Goal: Information Seeking & Learning: Learn about a topic

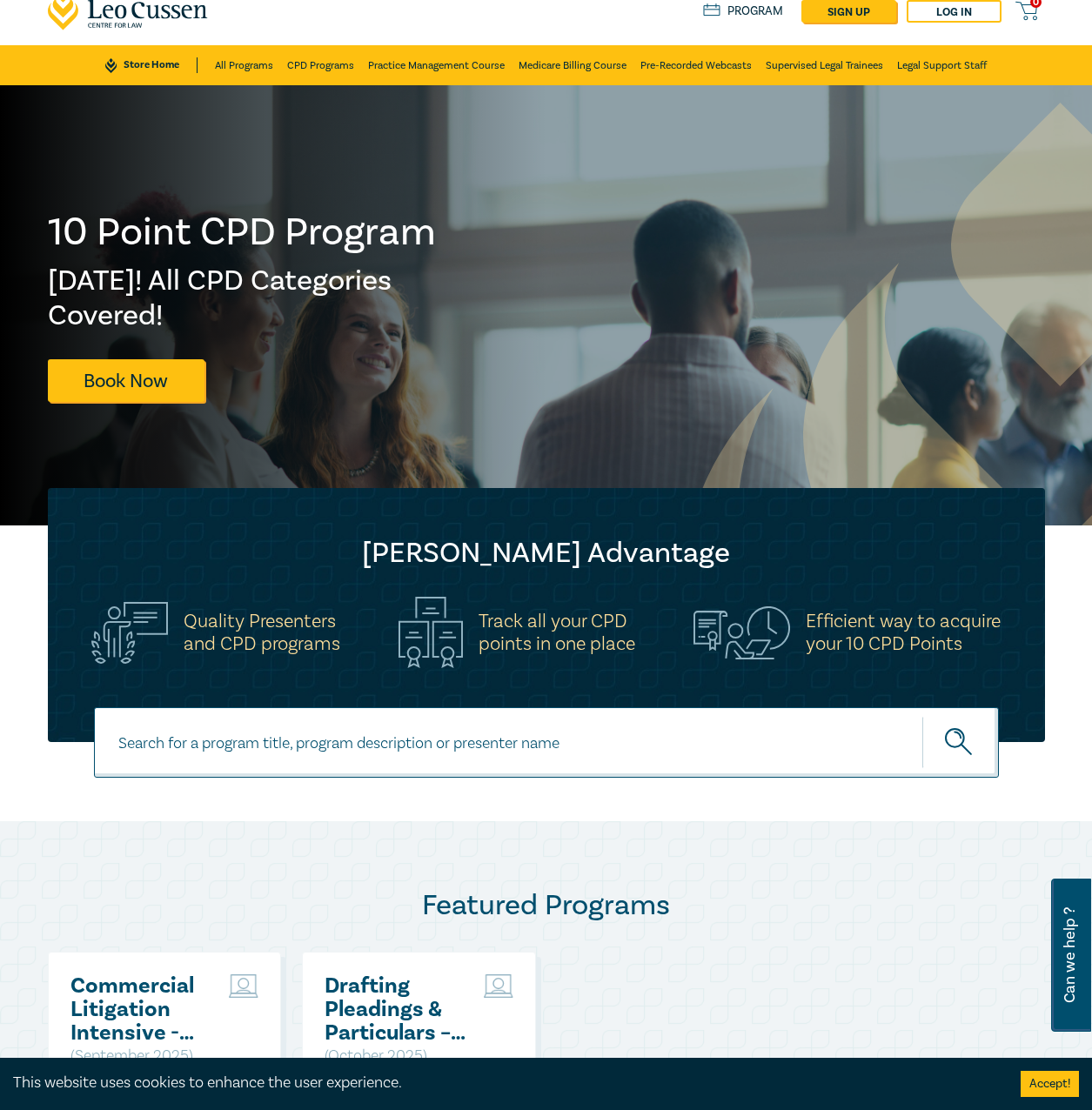
scroll to position [87, 0]
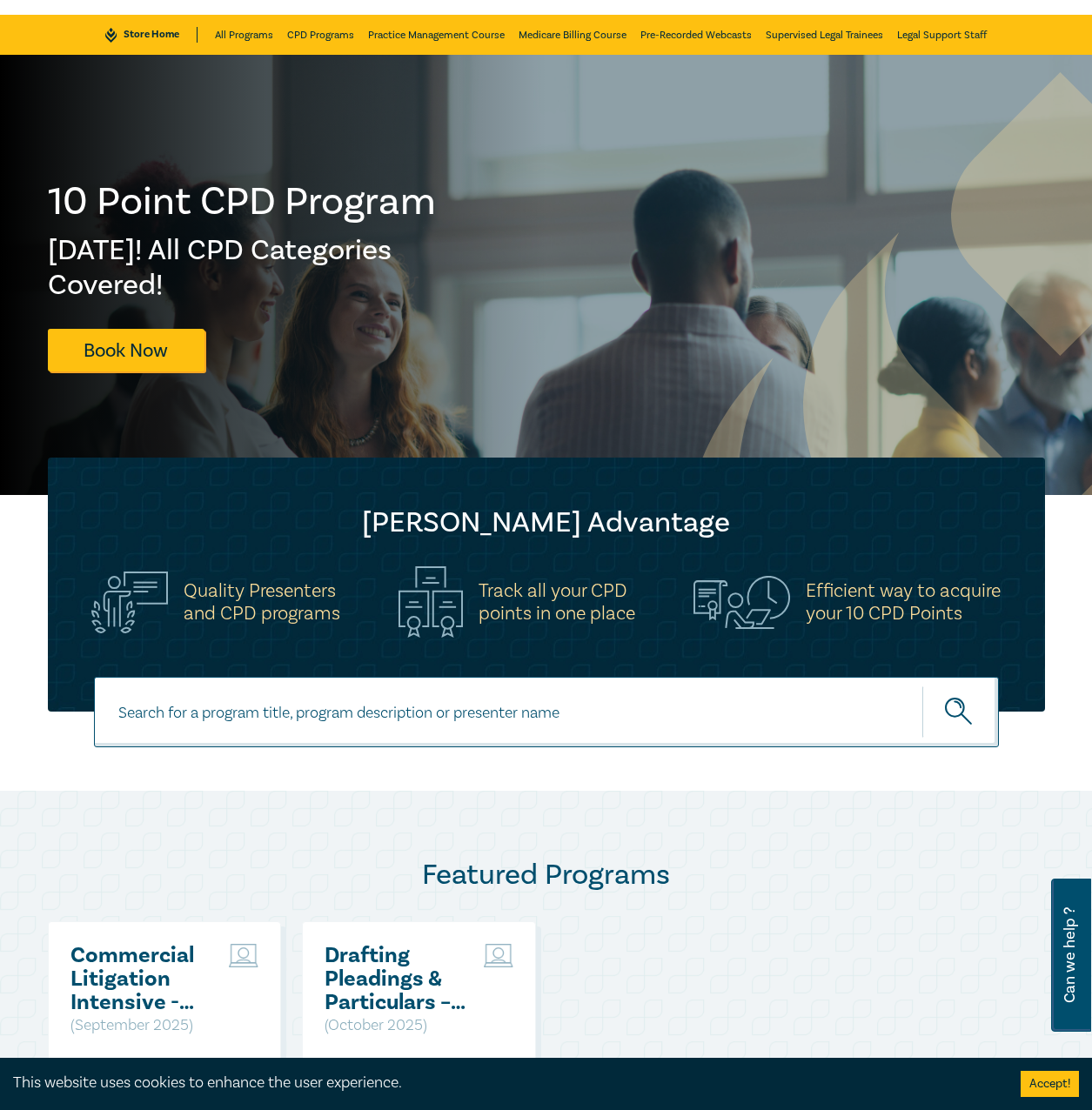
click at [473, 714] on input at bounding box center [546, 712] width 905 height 70
type input "ai"
click at [923, 685] on button "submit" at bounding box center [961, 712] width 76 height 53
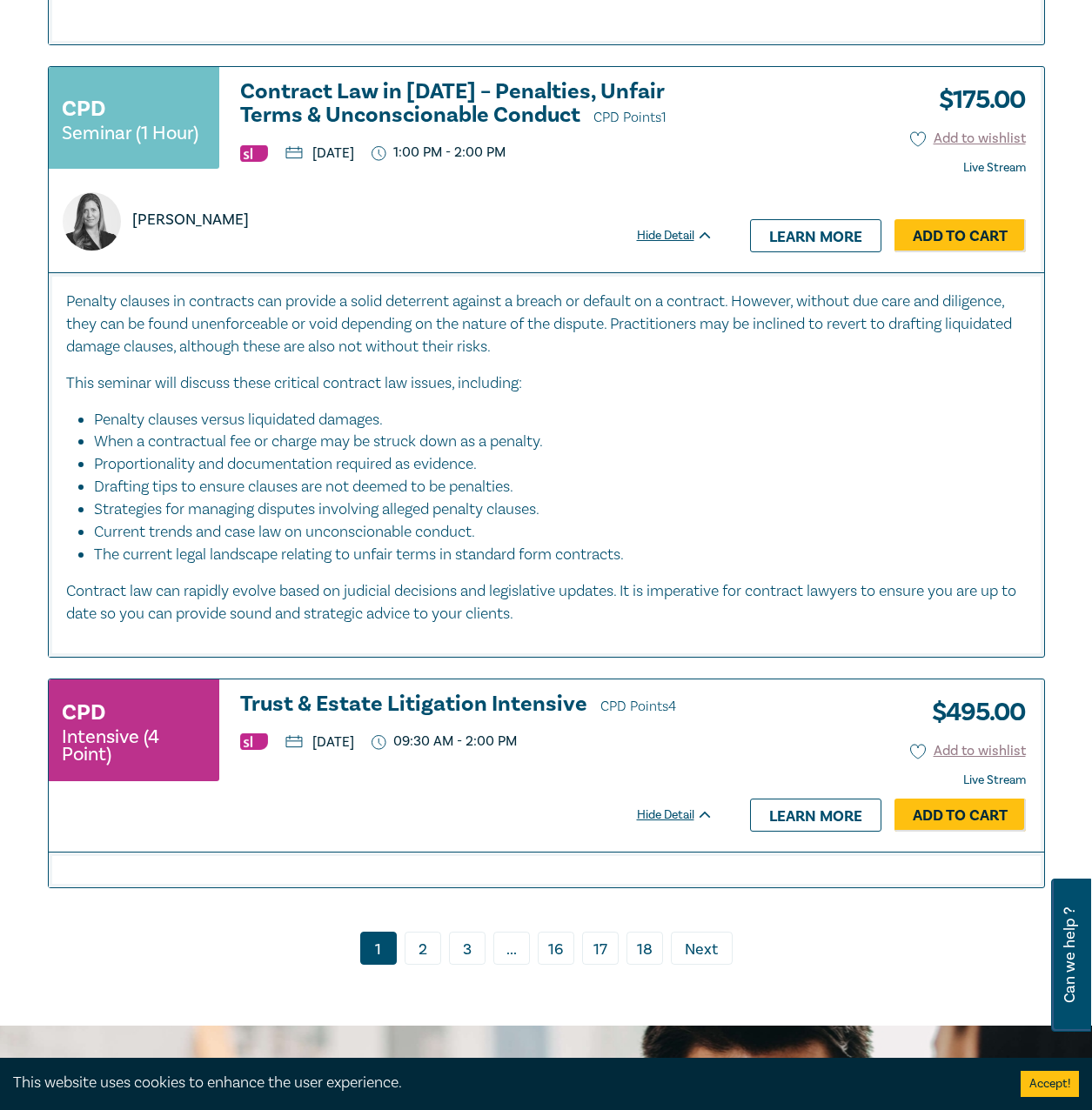
scroll to position [9092, 0]
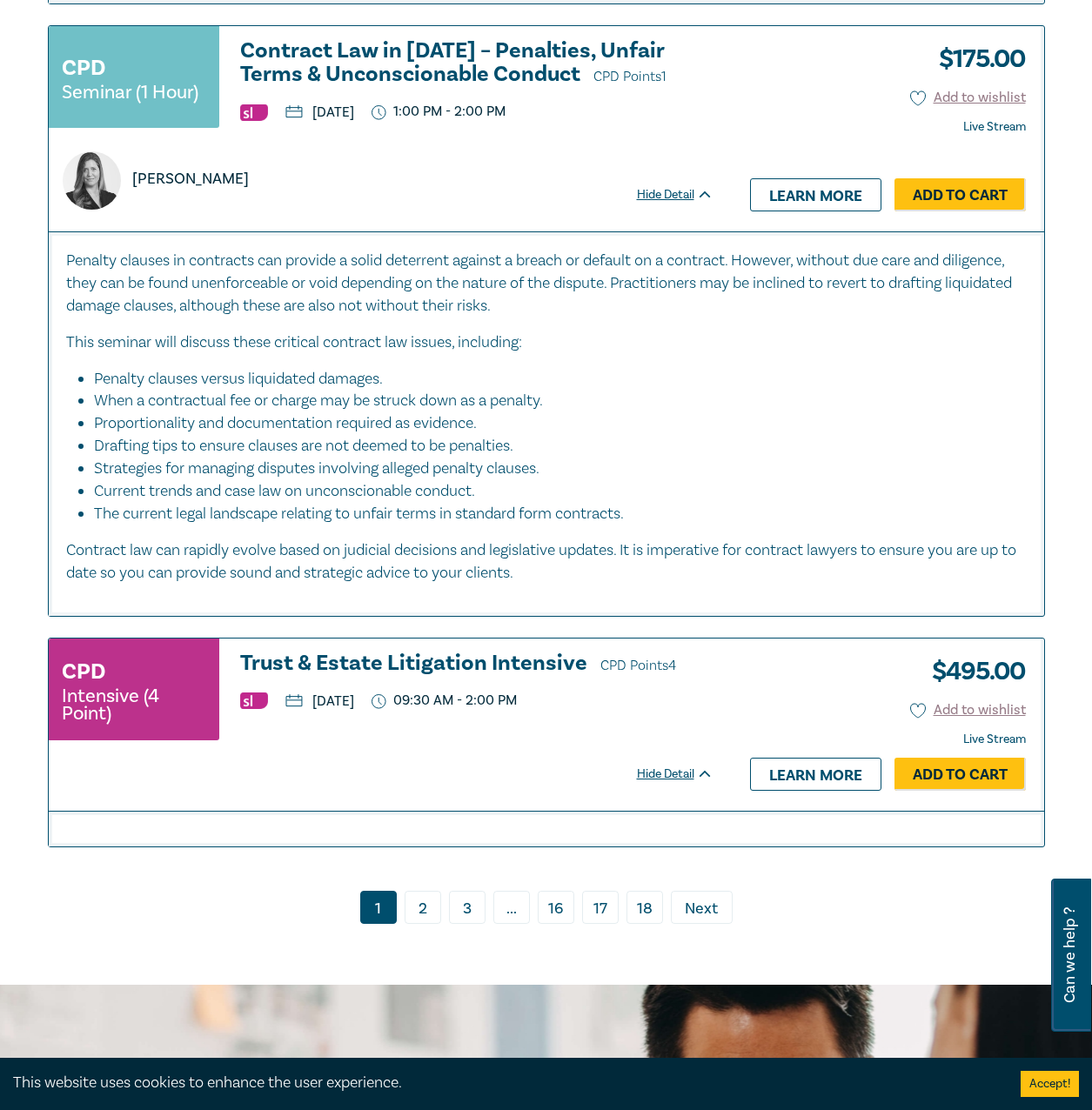
click at [415, 924] on link "2" at bounding box center [423, 907] width 36 height 33
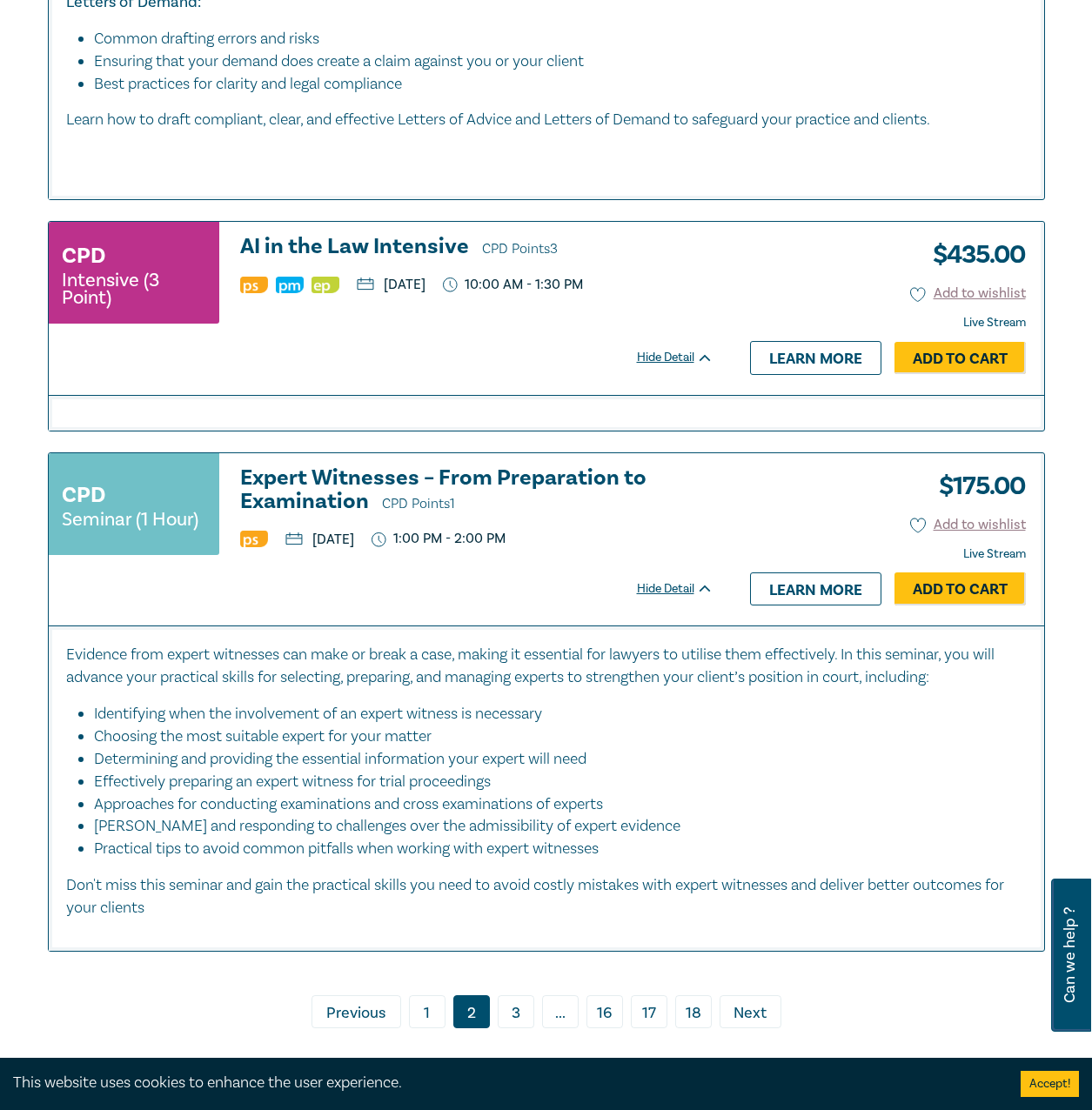
scroll to position [8570, 0]
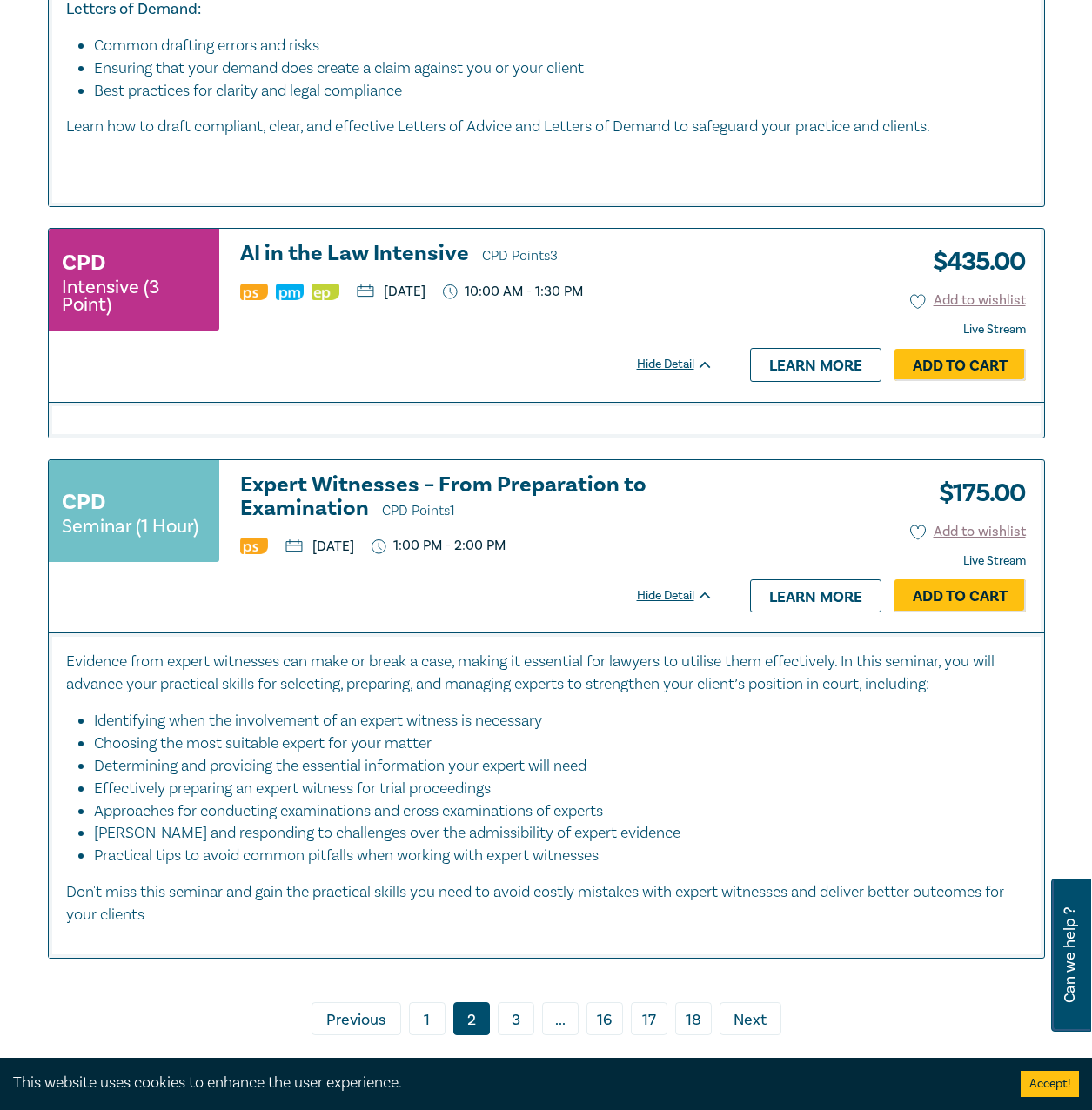
click at [329, 268] on h3 "AI in the Law Intensive CPD Points 3" at bounding box center [476, 254] width 473 height 26
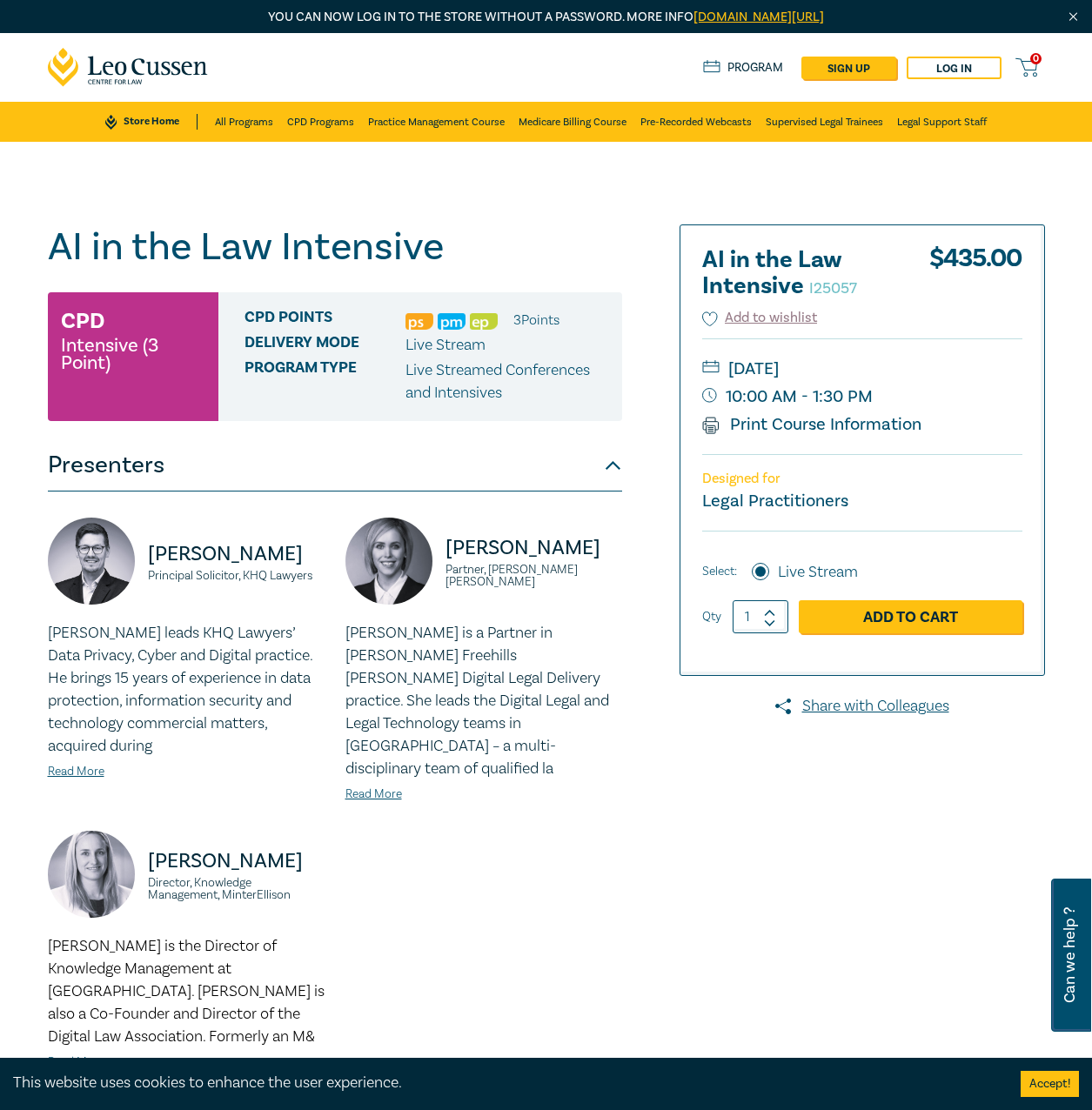
click at [420, 326] on img at bounding box center [419, 321] width 28 height 16
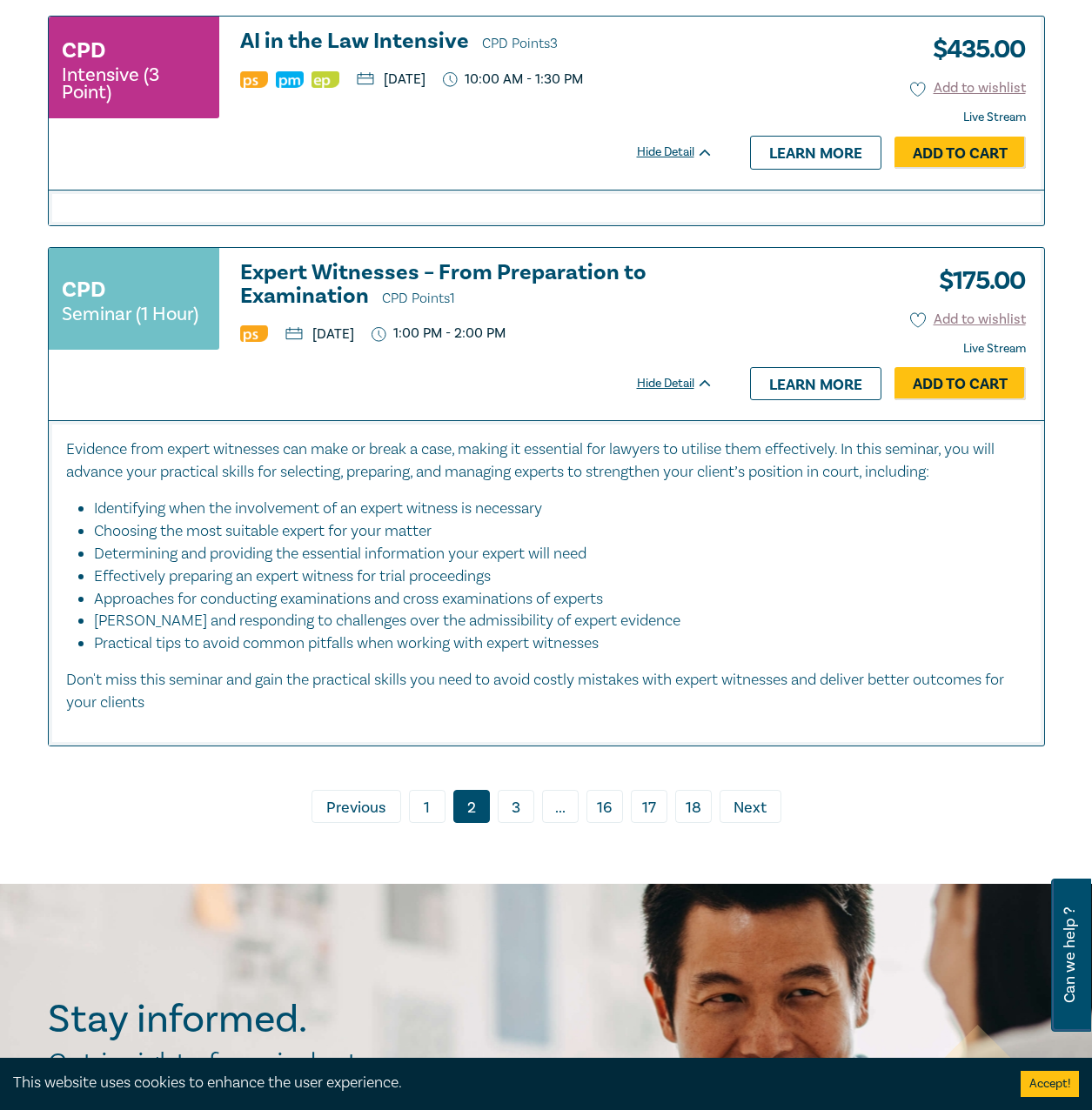
scroll to position [9266, 0]
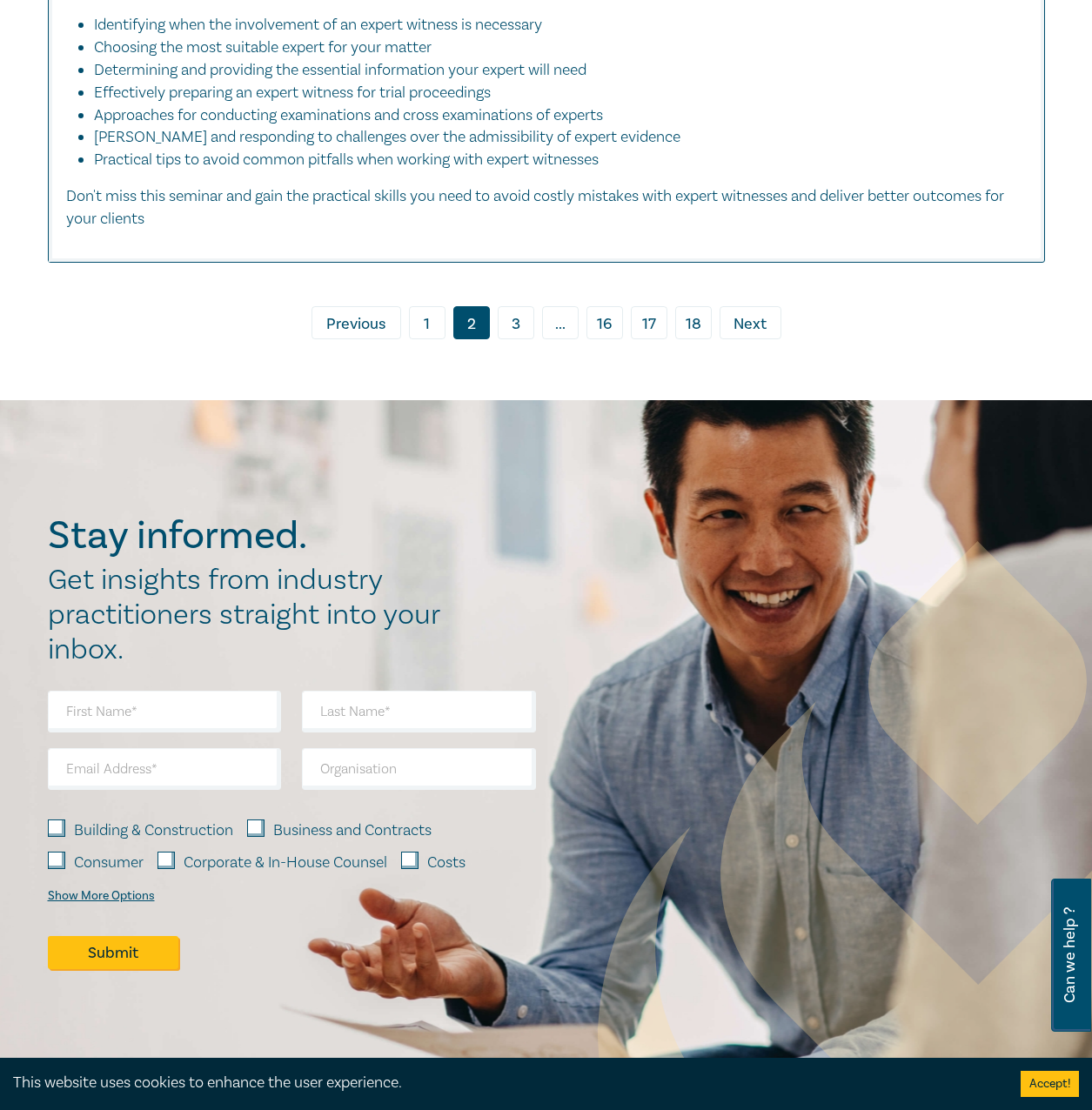
click at [434, 339] on link "1" at bounding box center [427, 323] width 36 height 33
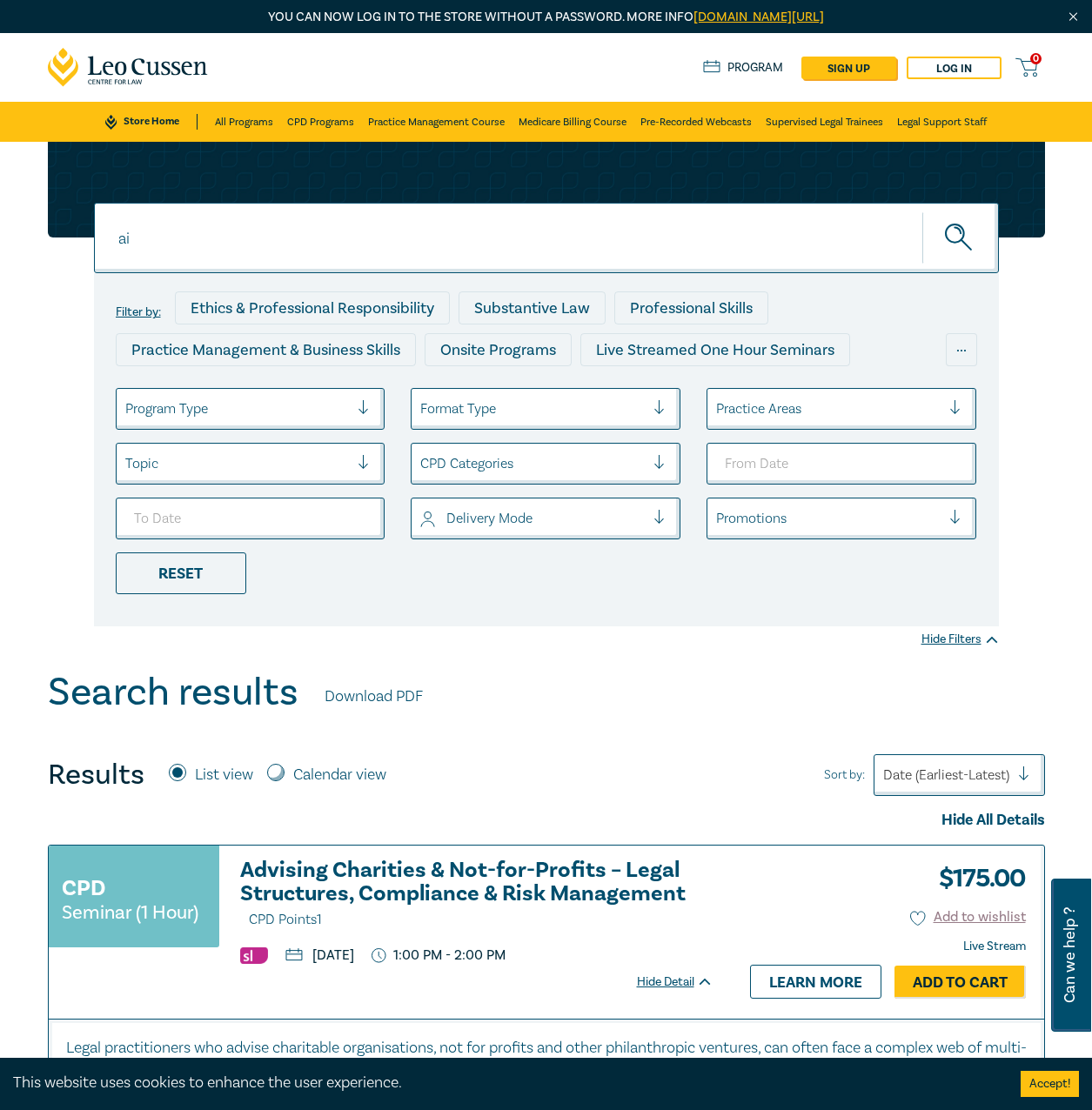
click at [253, 247] on input "ai" at bounding box center [546, 238] width 905 height 70
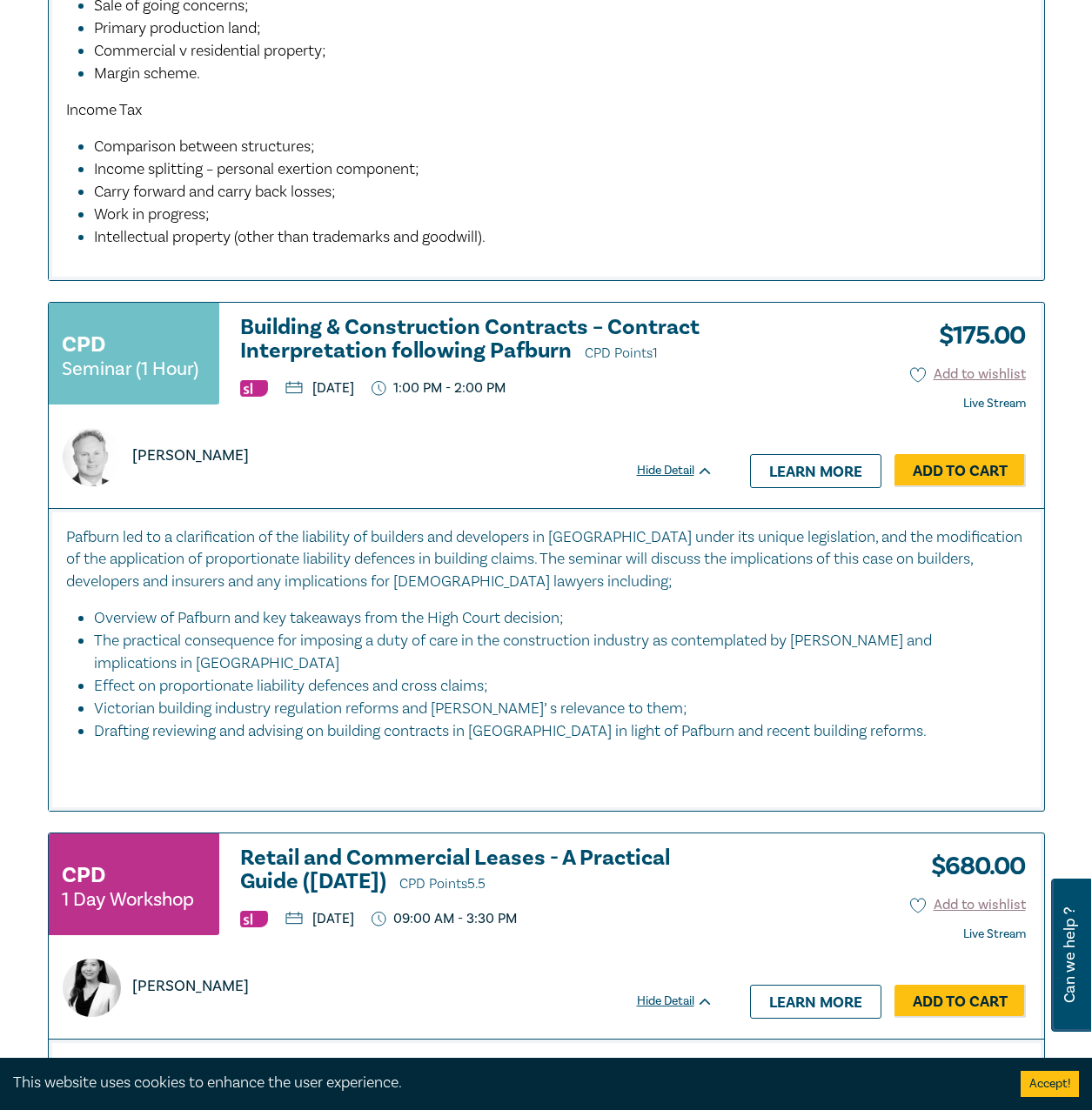
scroll to position [6439, 0]
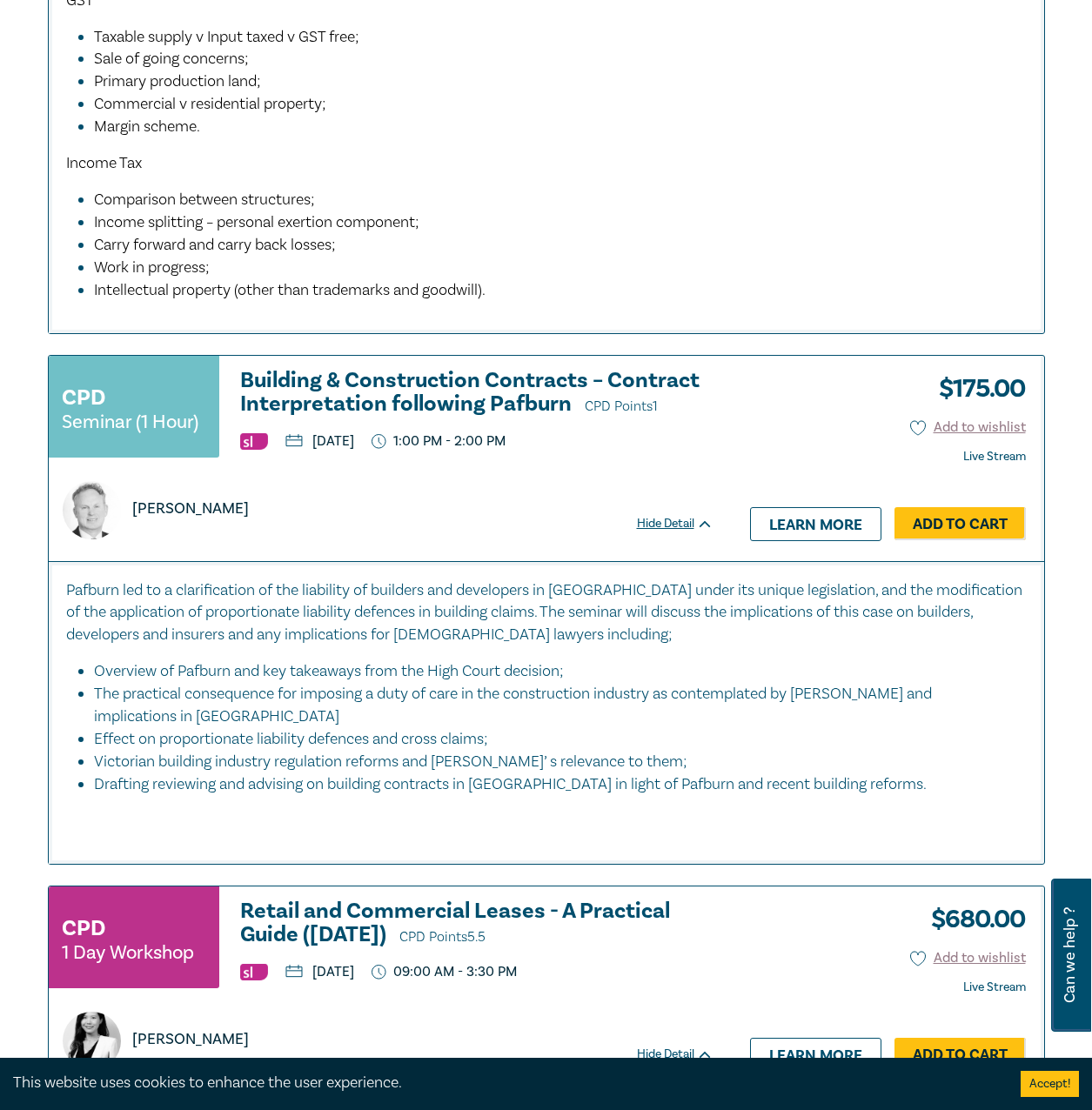
type input "pafburn"
